Goal: Task Accomplishment & Management: Manage account settings

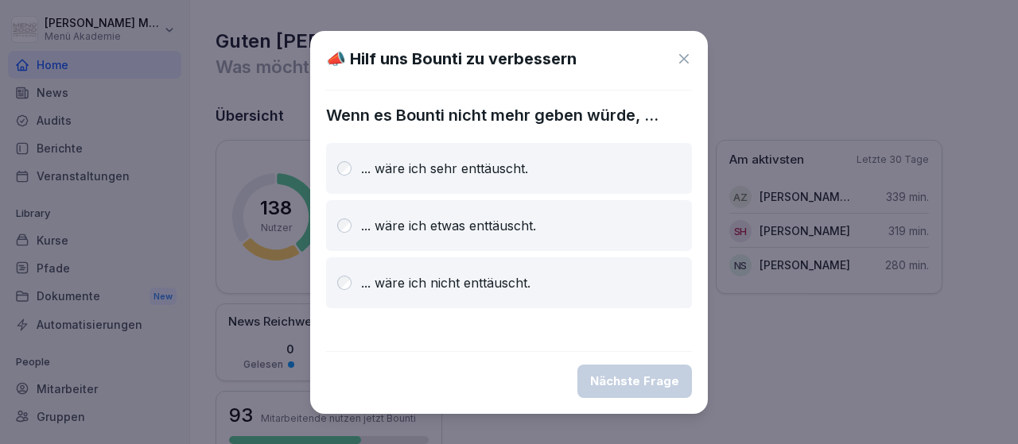
click at [684, 56] on icon at bounding box center [684, 59] width 16 height 16
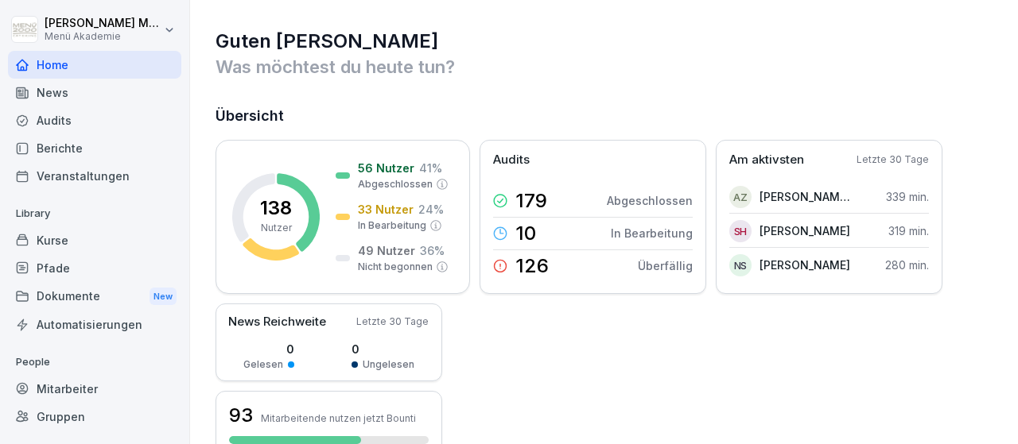
click at [80, 392] on div "Mitarbeiter" at bounding box center [94, 389] width 173 height 28
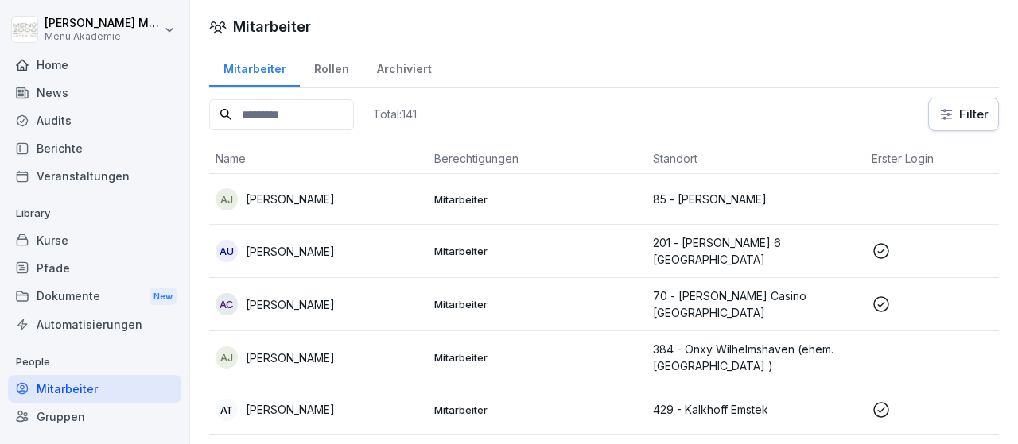
click at [305, 118] on input at bounding box center [281, 114] width 145 height 31
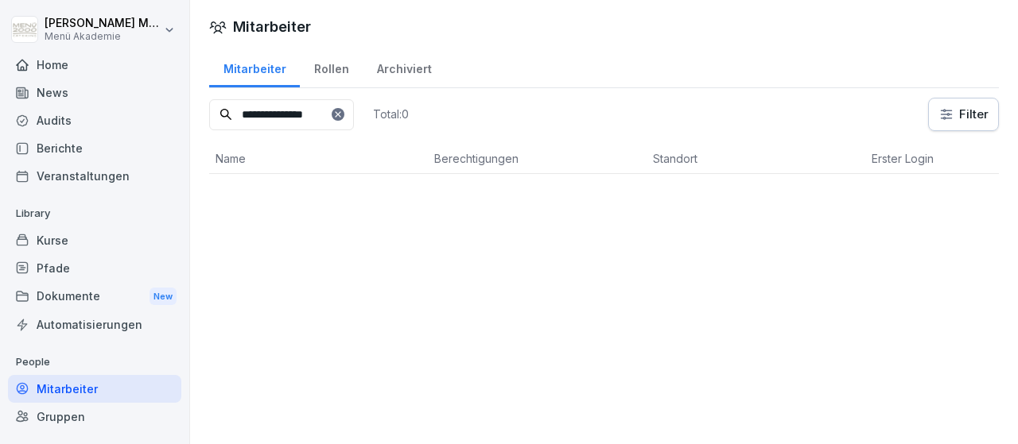
type input "**********"
click at [330, 66] on div "Rollen" at bounding box center [331, 67] width 63 height 41
click at [246, 66] on div "Mitarbeiter" at bounding box center [254, 67] width 91 height 41
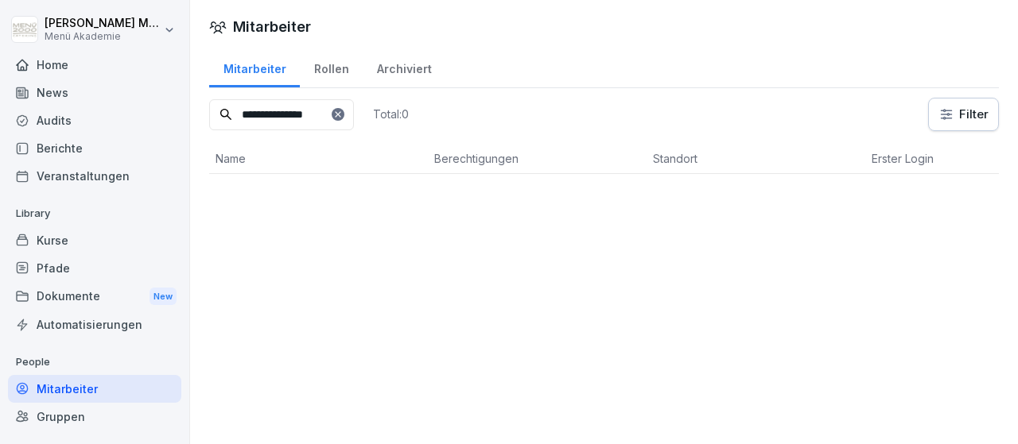
click at [246, 66] on div "Mitarbeiter" at bounding box center [254, 67] width 91 height 41
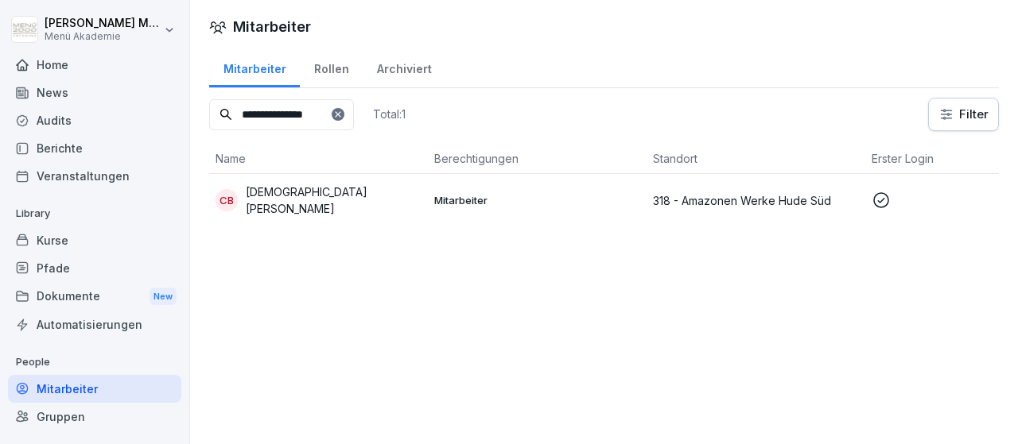
click at [290, 190] on div "[PERSON_NAME]" at bounding box center [318, 200] width 206 height 33
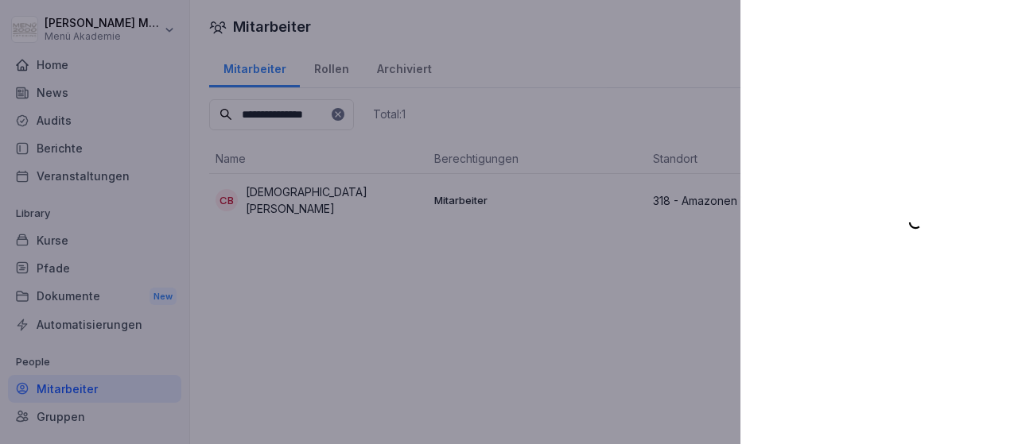
click at [589, 263] on div at bounding box center [509, 222] width 1018 height 444
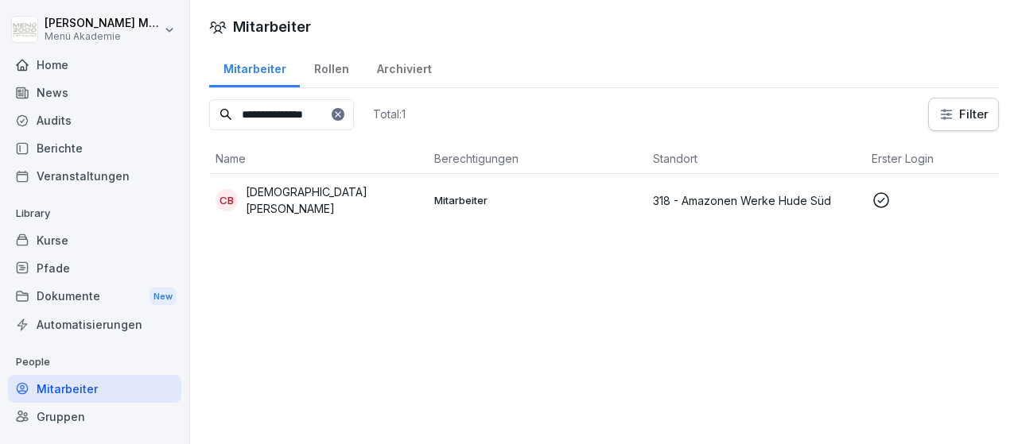
click at [743, 195] on p "318 - Amazonen Werke Hude Süd" at bounding box center [756, 200] width 206 height 17
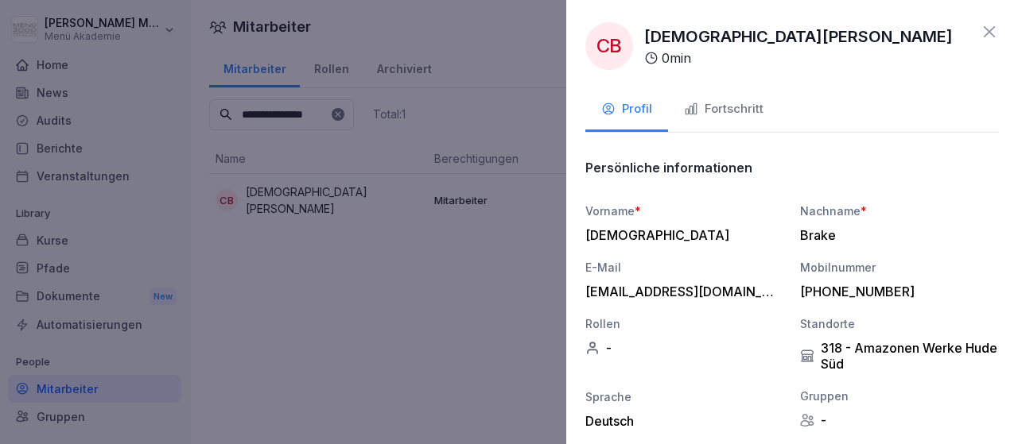
click at [743, 114] on div "Fortschritt" at bounding box center [724, 109] width 80 height 18
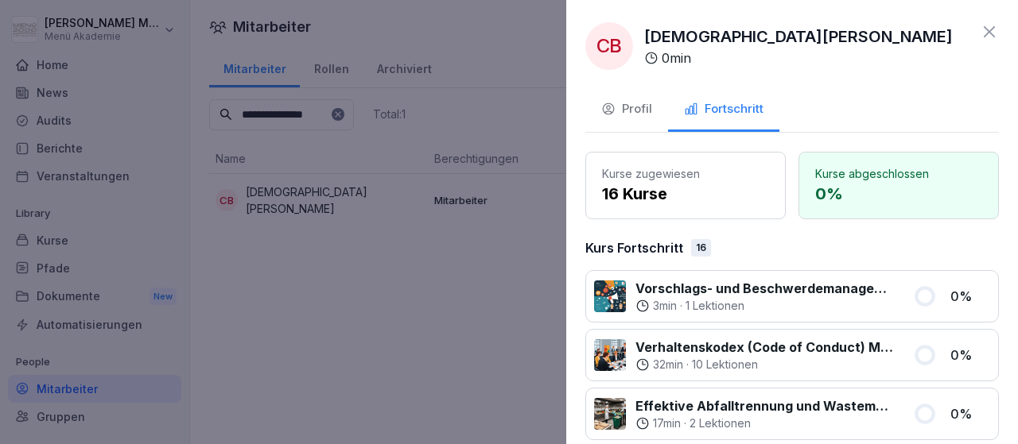
click at [990, 31] on icon at bounding box center [989, 31] width 11 height 11
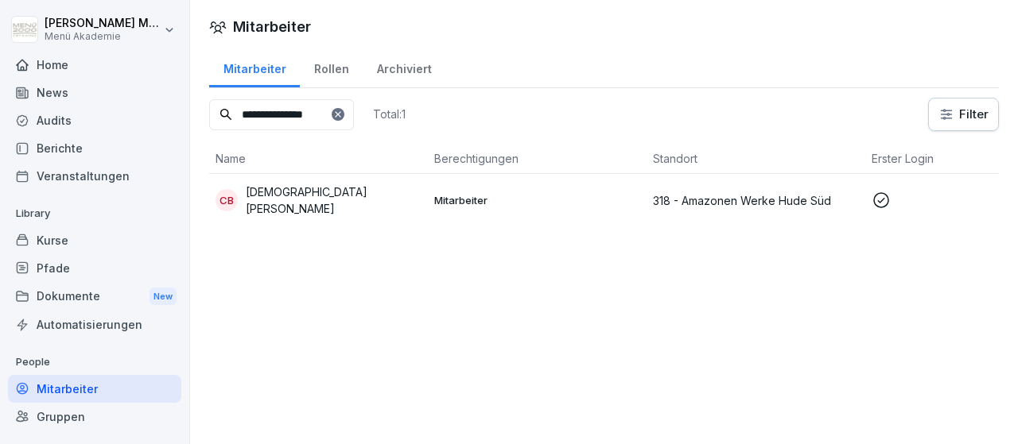
click at [343, 112] on icon at bounding box center [338, 115] width 10 height 10
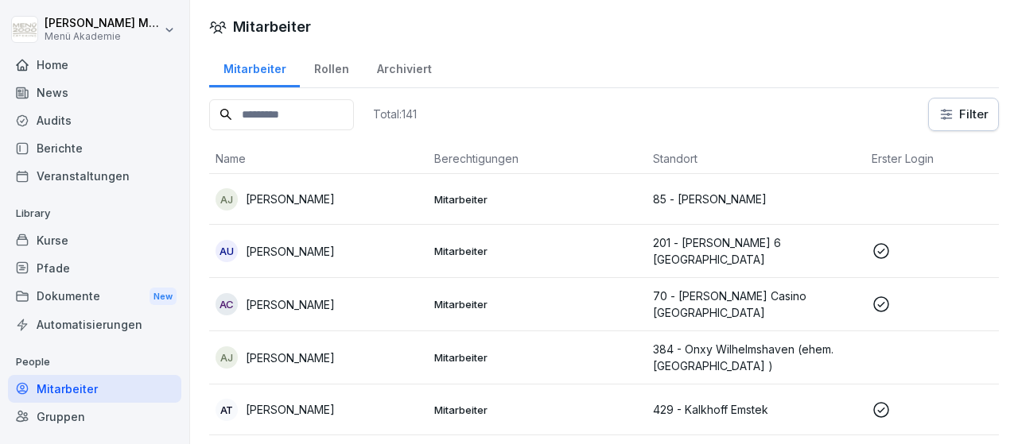
click at [341, 107] on input at bounding box center [281, 114] width 145 height 31
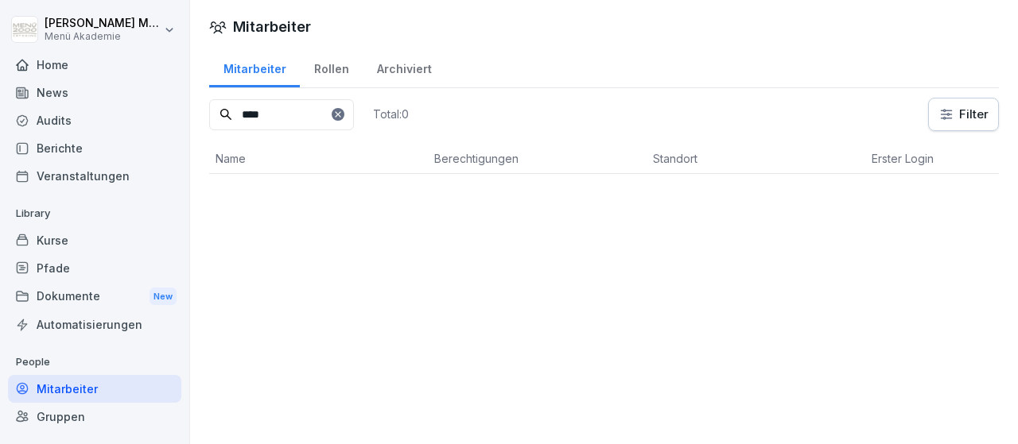
click at [273, 111] on input "****" at bounding box center [281, 114] width 145 height 31
click at [299, 114] on input "****" at bounding box center [281, 114] width 145 height 31
click at [299, 111] on input "****" at bounding box center [281, 114] width 145 height 31
click at [276, 109] on input "****" at bounding box center [281, 114] width 145 height 31
click at [326, 69] on div "Rollen" at bounding box center [331, 67] width 63 height 41
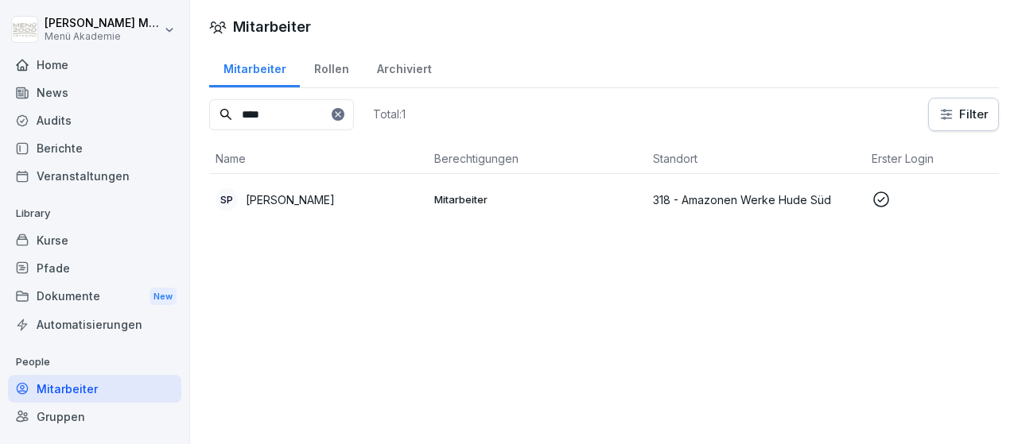
click at [320, 196] on p "[PERSON_NAME]" at bounding box center [290, 200] width 89 height 17
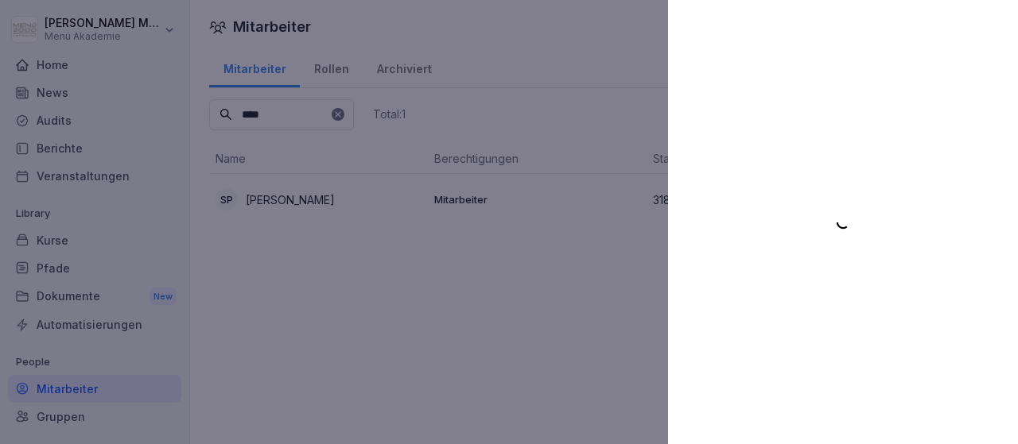
click at [851, 224] on icon at bounding box center [843, 223] width 16 height 16
click at [410, 209] on div at bounding box center [509, 222] width 1018 height 444
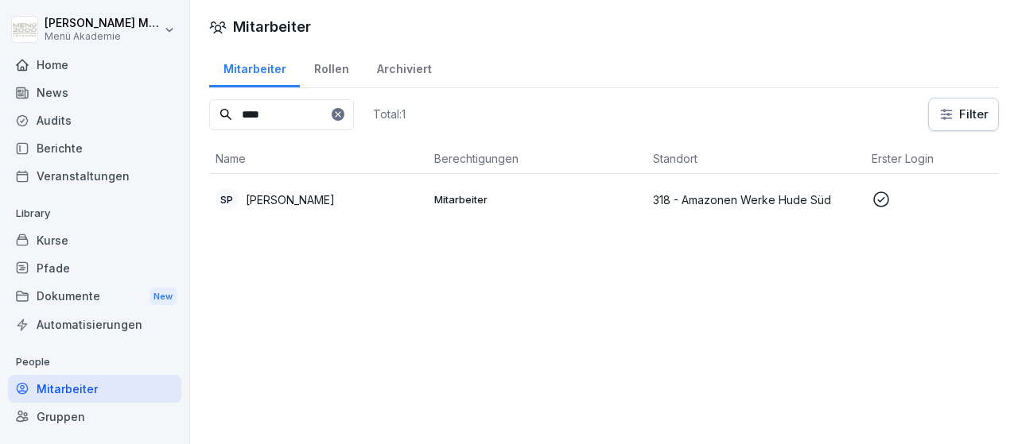
click at [444, 200] on p "Mitarbeiter" at bounding box center [537, 199] width 206 height 14
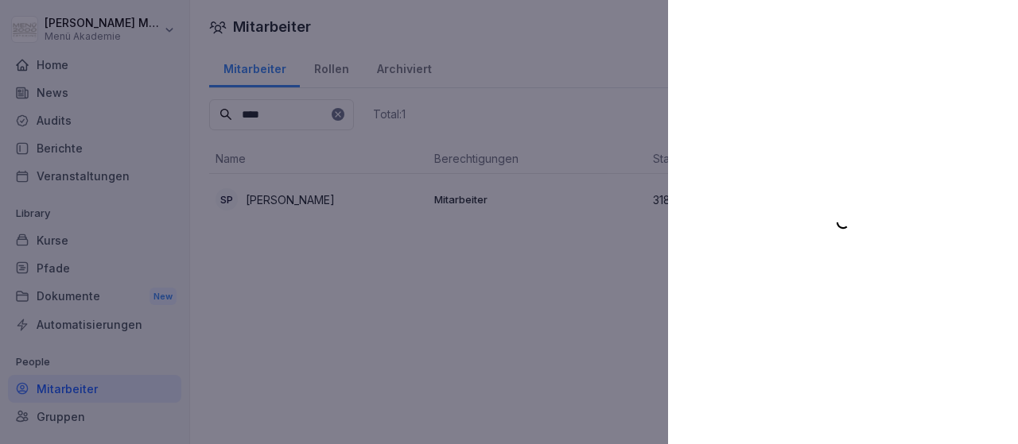
click at [848, 223] on icon at bounding box center [842, 221] width 11 height 11
click at [570, 278] on div at bounding box center [509, 222] width 1018 height 444
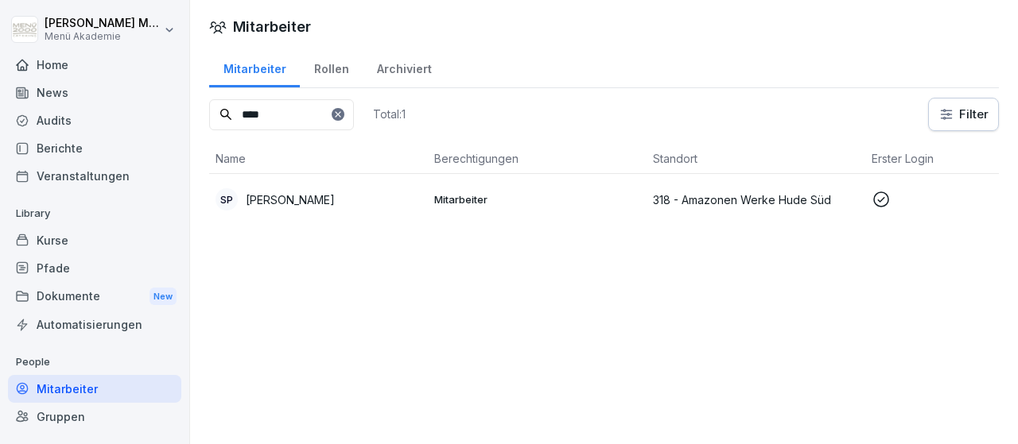
click at [750, 192] on p "318 - Amazonen Werke Hude Süd" at bounding box center [756, 200] width 206 height 17
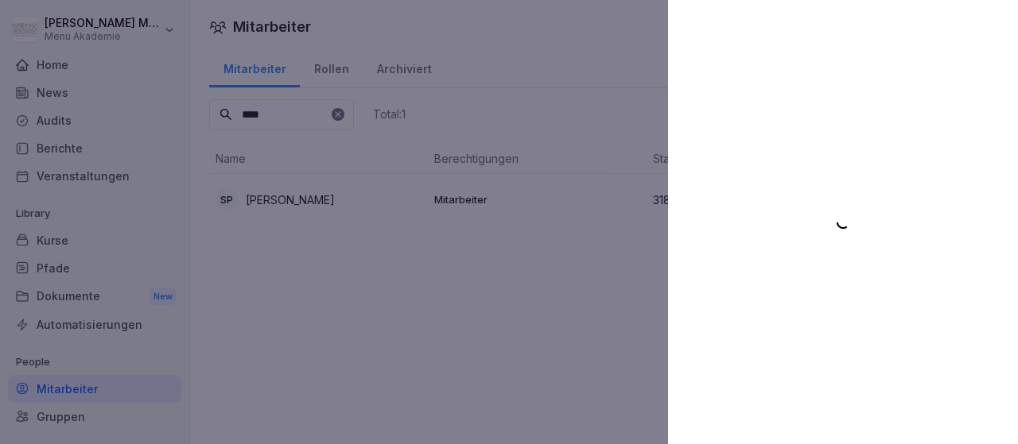
click at [799, 231] on div at bounding box center [843, 222] width 350 height 444
click at [528, 246] on div at bounding box center [509, 222] width 1018 height 444
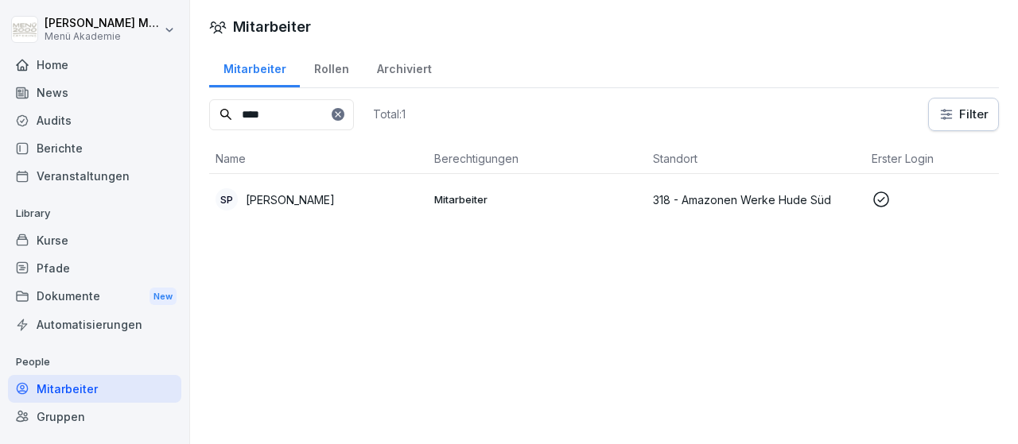
click at [308, 196] on p "[PERSON_NAME]" at bounding box center [290, 200] width 89 height 17
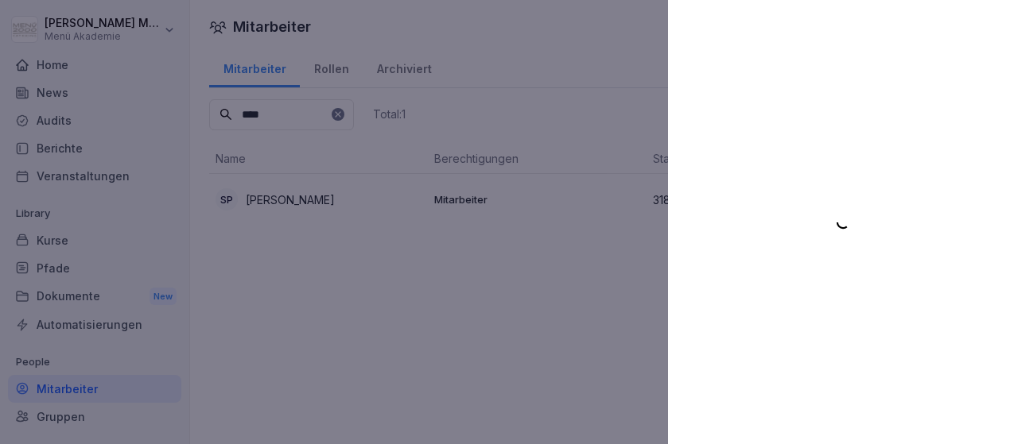
click at [633, 104] on div at bounding box center [509, 222] width 1018 height 444
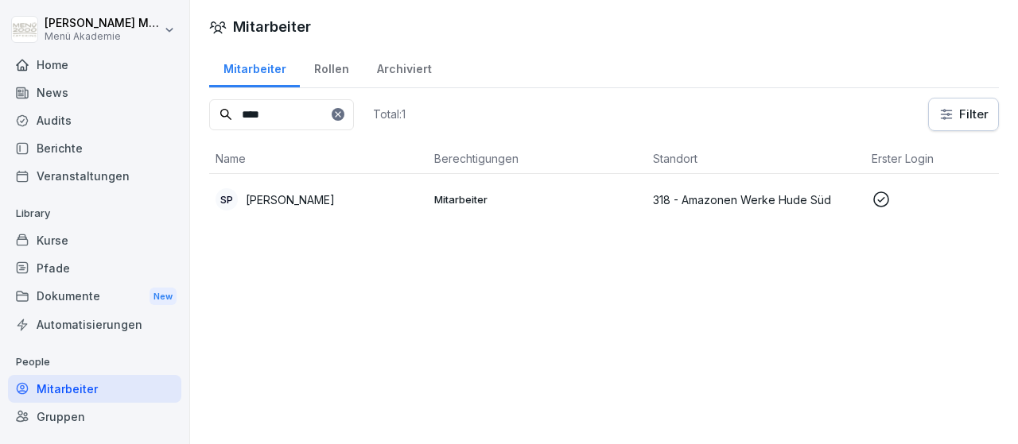
click at [705, 198] on p "318 - Amazonen Werke Hude Süd" at bounding box center [756, 200] width 206 height 17
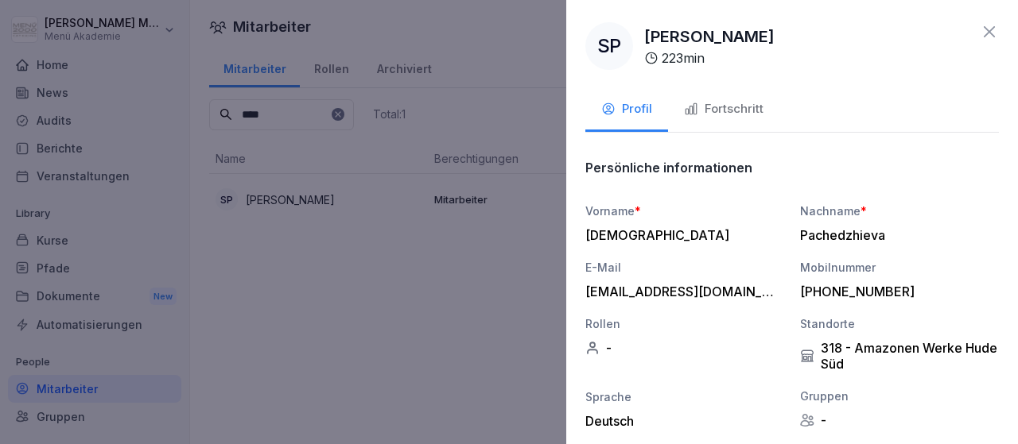
click at [635, 211] on span "*" at bounding box center [638, 211] width 6 height 14
click at [740, 103] on div "Fortschritt" at bounding box center [724, 109] width 80 height 18
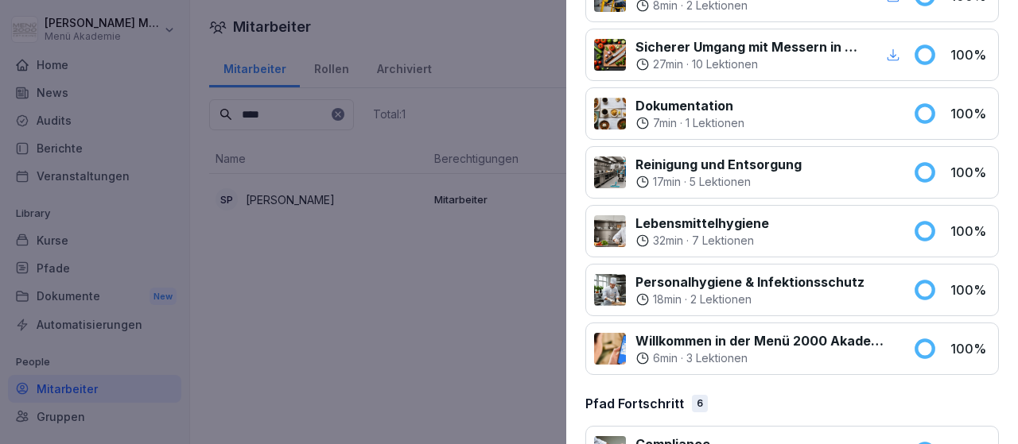
scroll to position [461, 0]
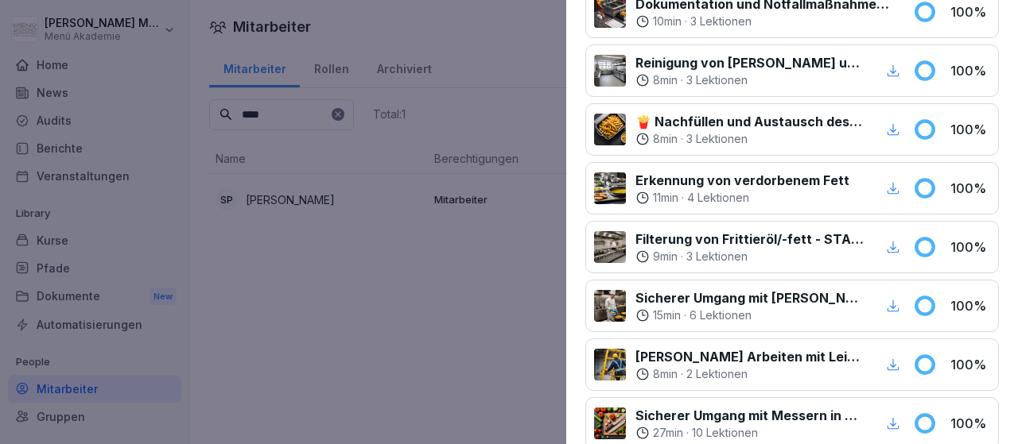
click at [354, 314] on div at bounding box center [509, 222] width 1018 height 444
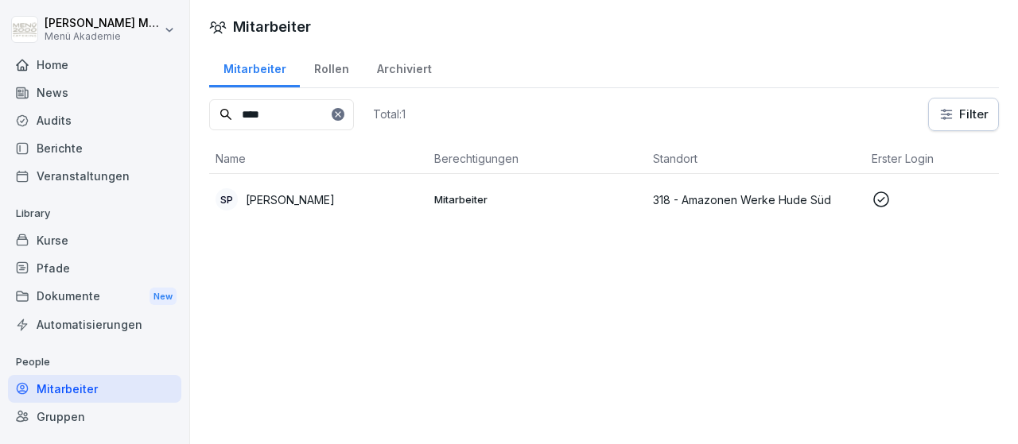
click at [316, 100] on input "****" at bounding box center [281, 114] width 145 height 31
type input "*"
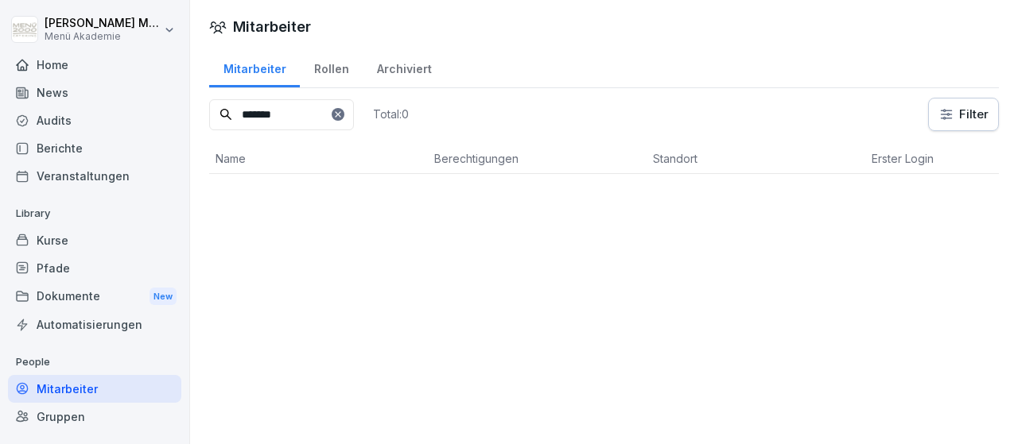
click at [333, 59] on div "Rollen" at bounding box center [331, 67] width 63 height 41
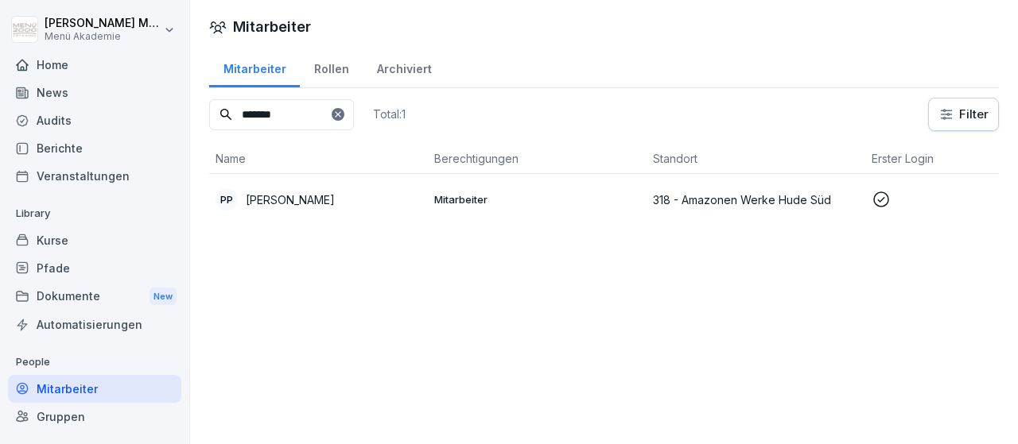
click at [288, 203] on p "[PERSON_NAME]" at bounding box center [290, 200] width 89 height 17
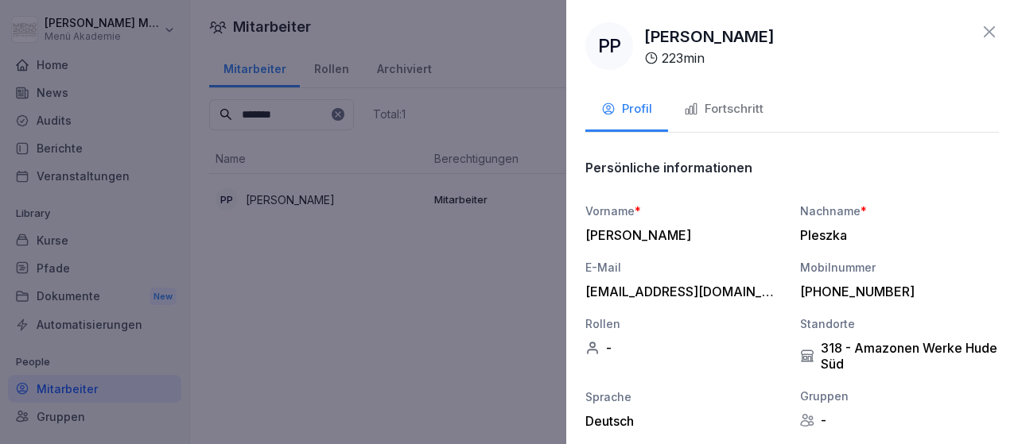
click at [735, 106] on div "Fortschritt" at bounding box center [724, 109] width 80 height 18
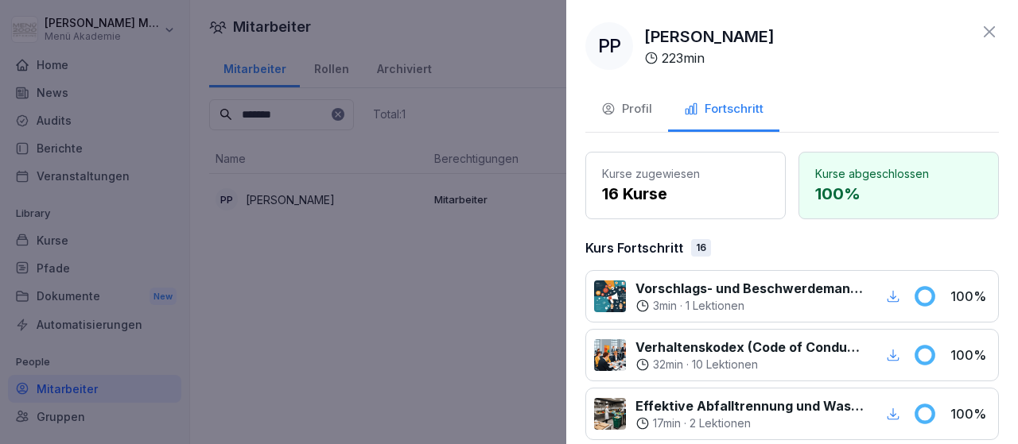
click at [985, 29] on icon at bounding box center [989, 31] width 19 height 19
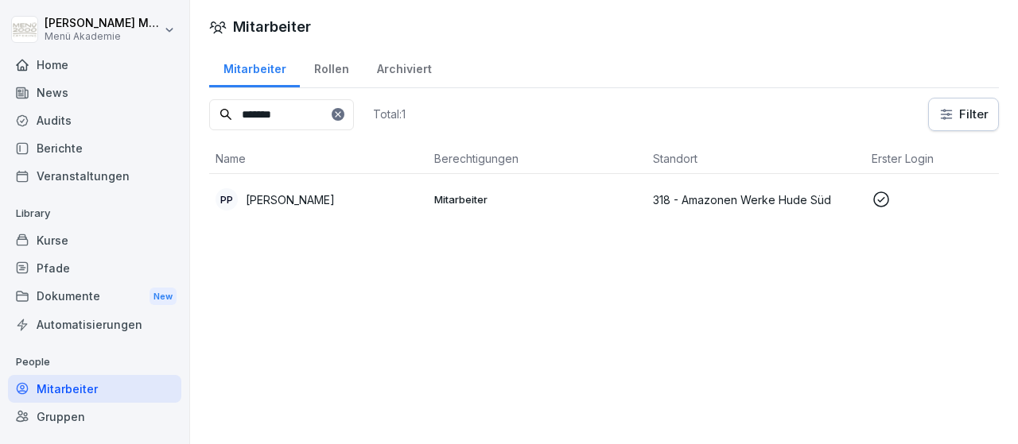
click at [336, 109] on input "*******" at bounding box center [281, 114] width 145 height 31
type input "*"
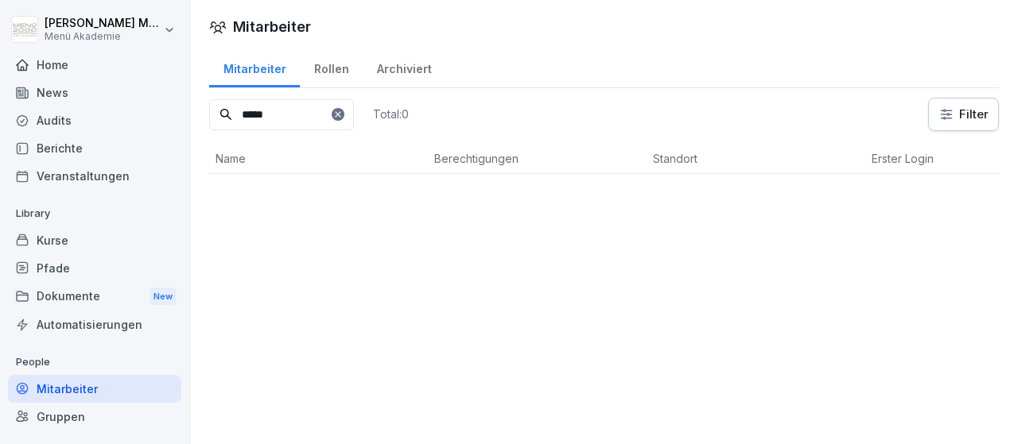
click at [337, 69] on div "Rollen" at bounding box center [331, 67] width 63 height 41
click at [334, 71] on div "Rollen" at bounding box center [331, 67] width 63 height 41
click at [289, 125] on input "*****" at bounding box center [281, 114] width 145 height 31
type input "**********"
click at [333, 60] on div "Rollen" at bounding box center [331, 67] width 63 height 41
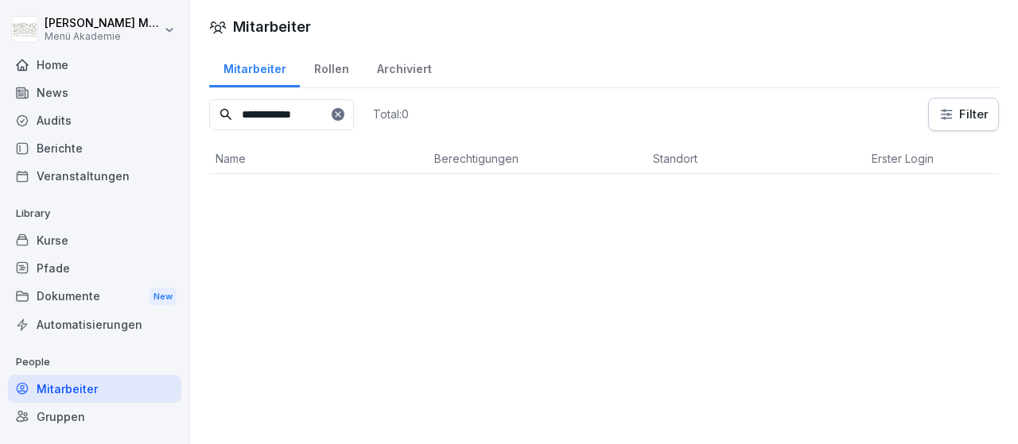
click at [334, 69] on div "Rollen" at bounding box center [331, 67] width 63 height 41
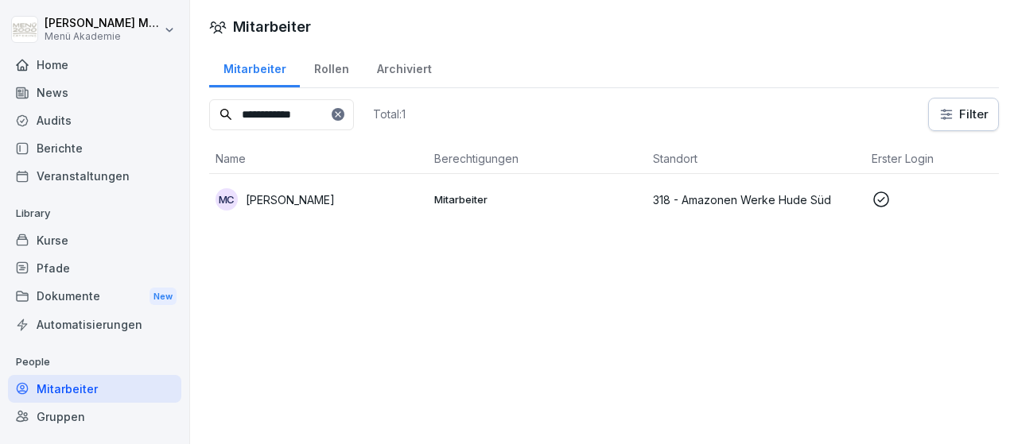
type input "**********"
click at [298, 192] on p "[PERSON_NAME]" at bounding box center [290, 200] width 89 height 17
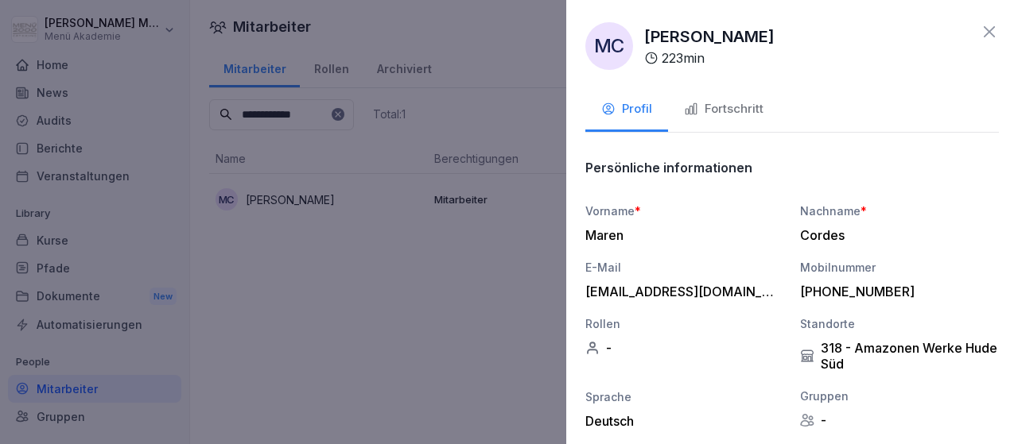
click at [728, 100] on div "Fortschritt" at bounding box center [724, 109] width 80 height 18
